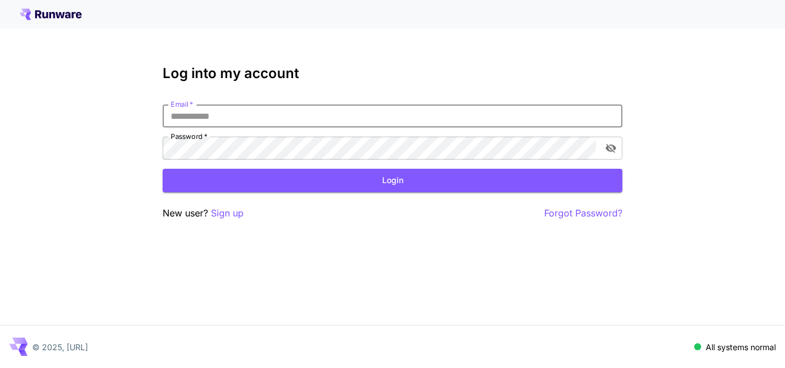
click at [245, 112] on input "Email   *" at bounding box center [393, 116] width 460 height 23
type input "**********"
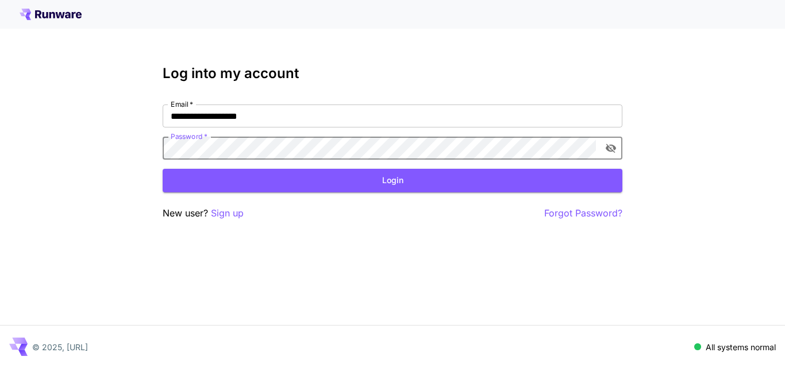
click button "Login" at bounding box center [393, 181] width 460 height 24
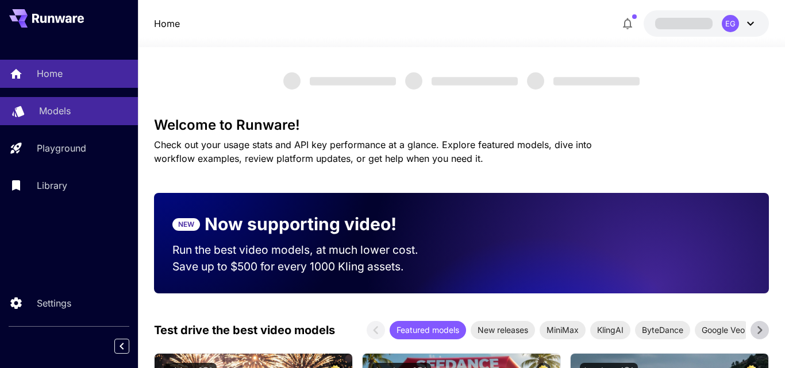
click at [67, 111] on p "Models" at bounding box center [55, 111] width 32 height 14
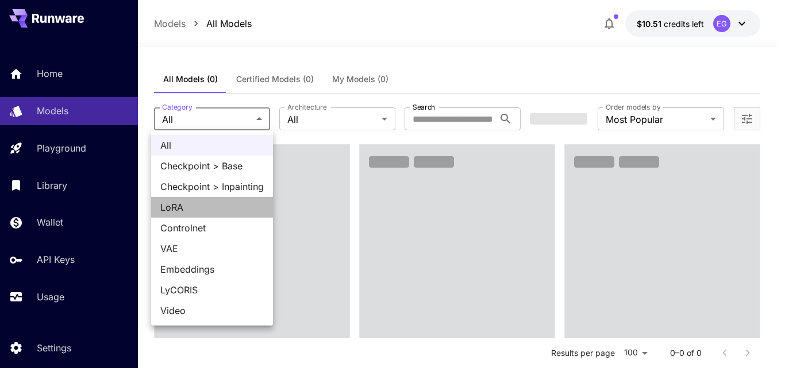
click at [178, 200] on span "LoRA" at bounding box center [211, 207] width 103 height 14
type input "****"
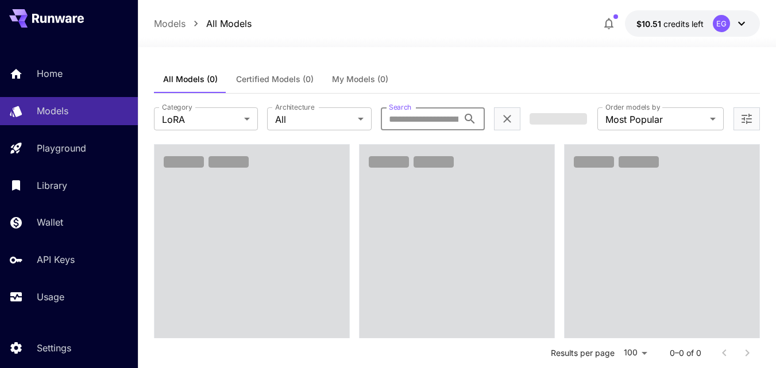
click at [418, 119] on input "Search" at bounding box center [420, 118] width 78 height 23
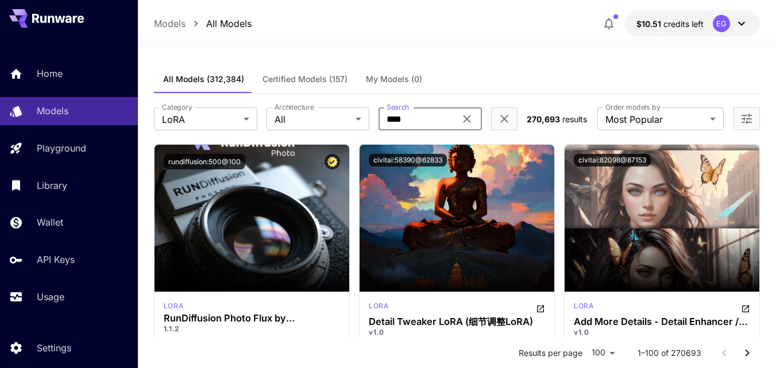
type input "****"
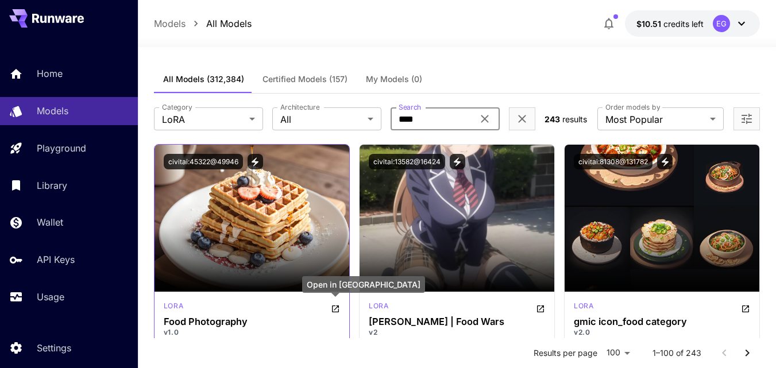
click at [333, 306] on icon "Open in CivitAI" at bounding box center [335, 309] width 7 height 7
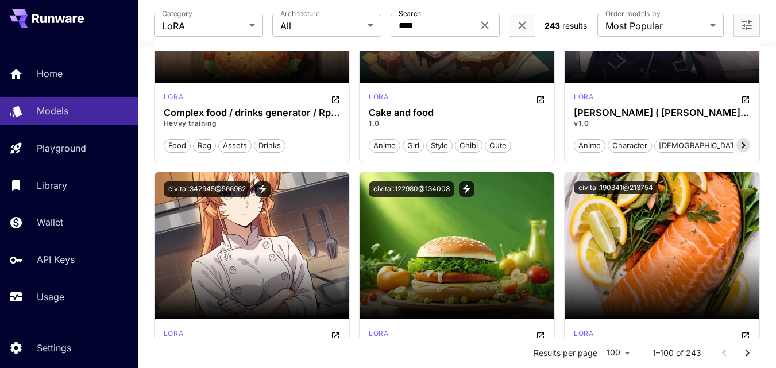
scroll to position [1034, 0]
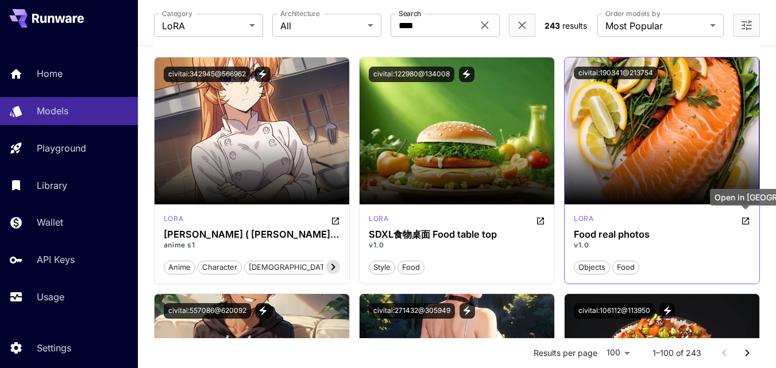
click at [745, 219] on icon "Open in CivitAI" at bounding box center [745, 221] width 9 height 9
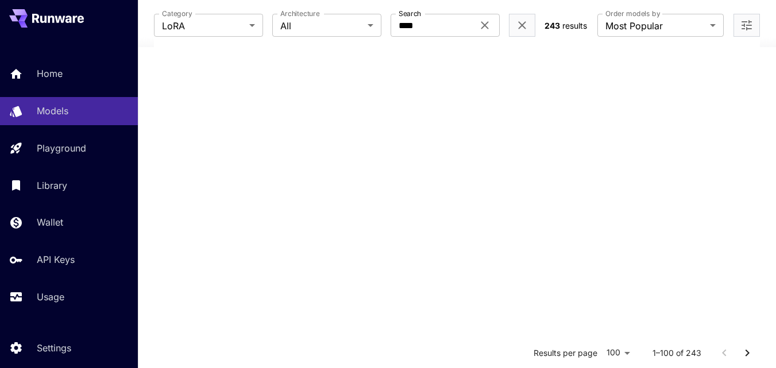
scroll to position [0, 0]
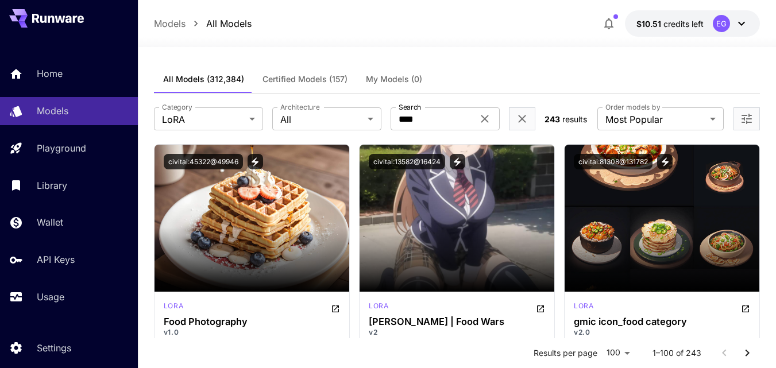
click at [304, 112] on label "Architecture" at bounding box center [299, 107] width 39 height 10
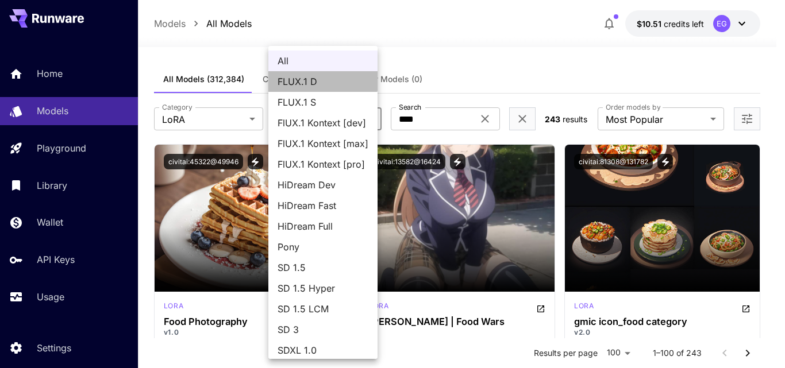
click at [308, 78] on span "FLUX.1 D" at bounding box center [322, 82] width 91 height 14
type input "******"
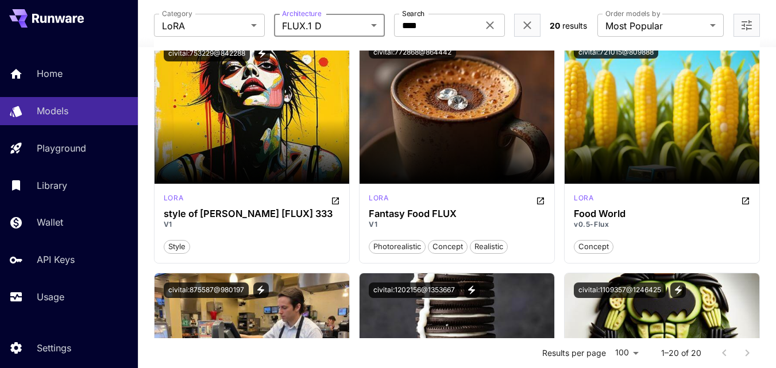
scroll to position [517, 0]
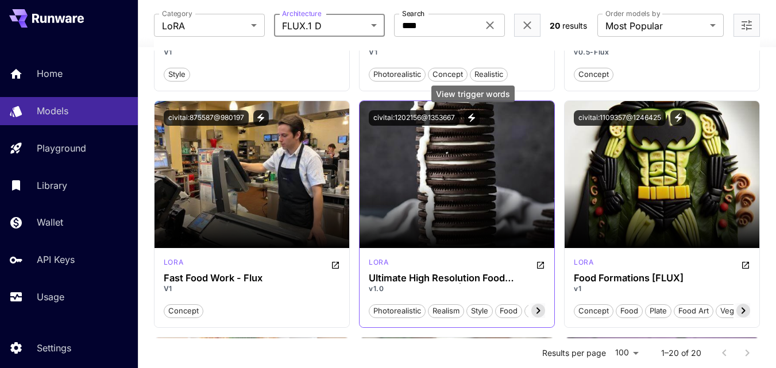
click at [472, 115] on icon "View trigger words" at bounding box center [471, 118] width 10 height 10
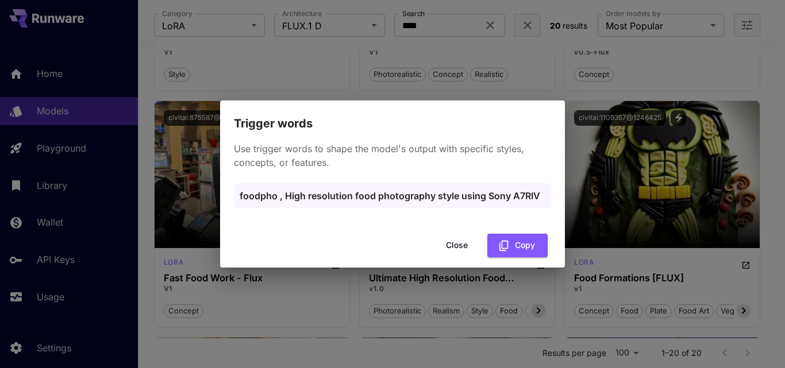
click at [456, 242] on button "Close" at bounding box center [457, 246] width 52 height 24
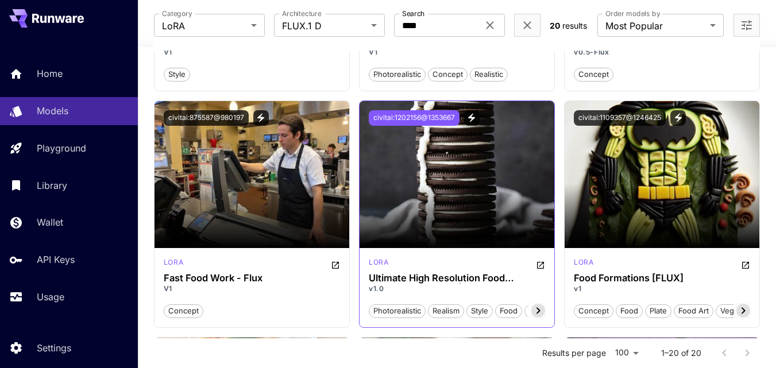
click at [421, 119] on button "civitai:1202156@1353667" at bounding box center [414, 118] width 91 height 16
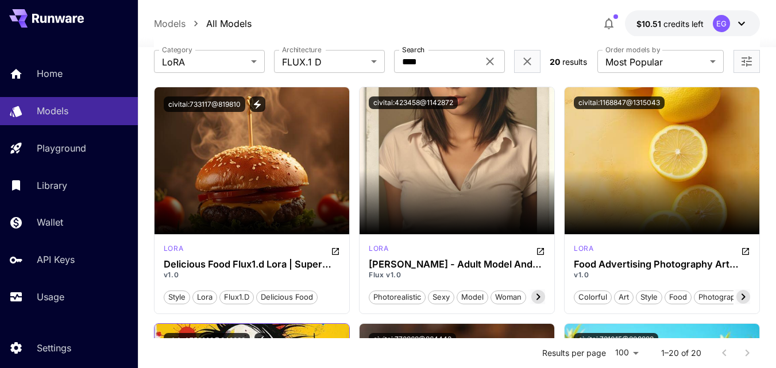
scroll to position [0, 0]
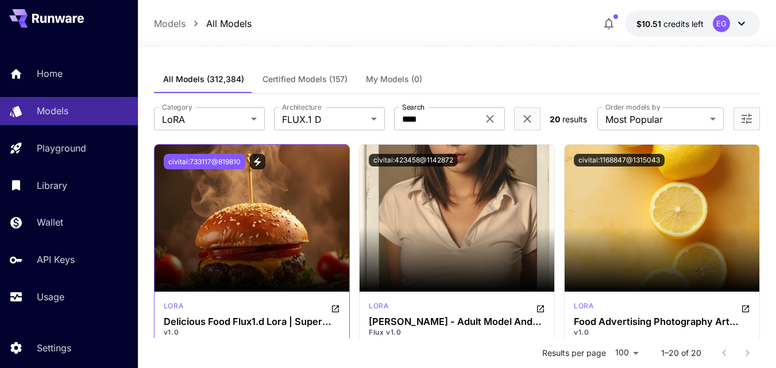
click at [209, 158] on button "civitai:733117@819810" at bounding box center [205, 162] width 82 height 16
